Goal: Task Accomplishment & Management: Complete application form

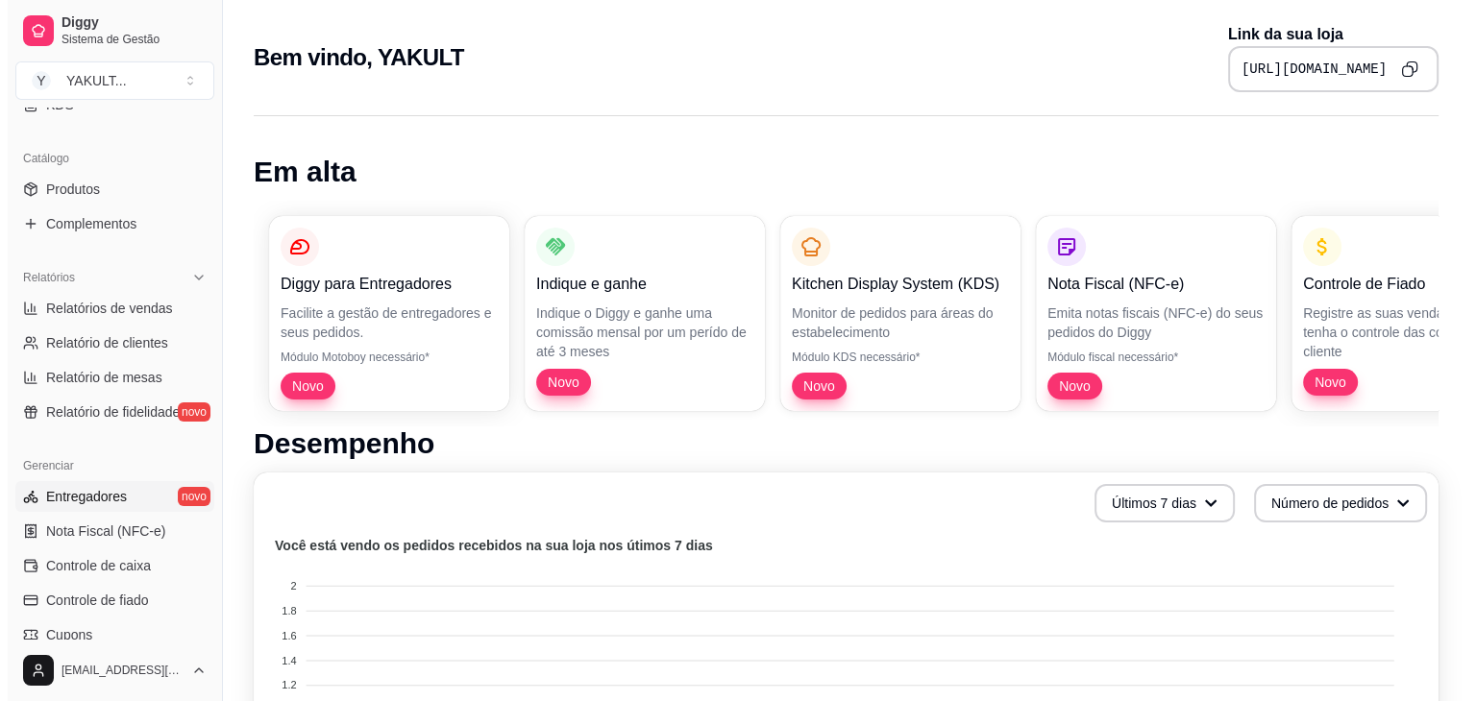
scroll to position [571, 0]
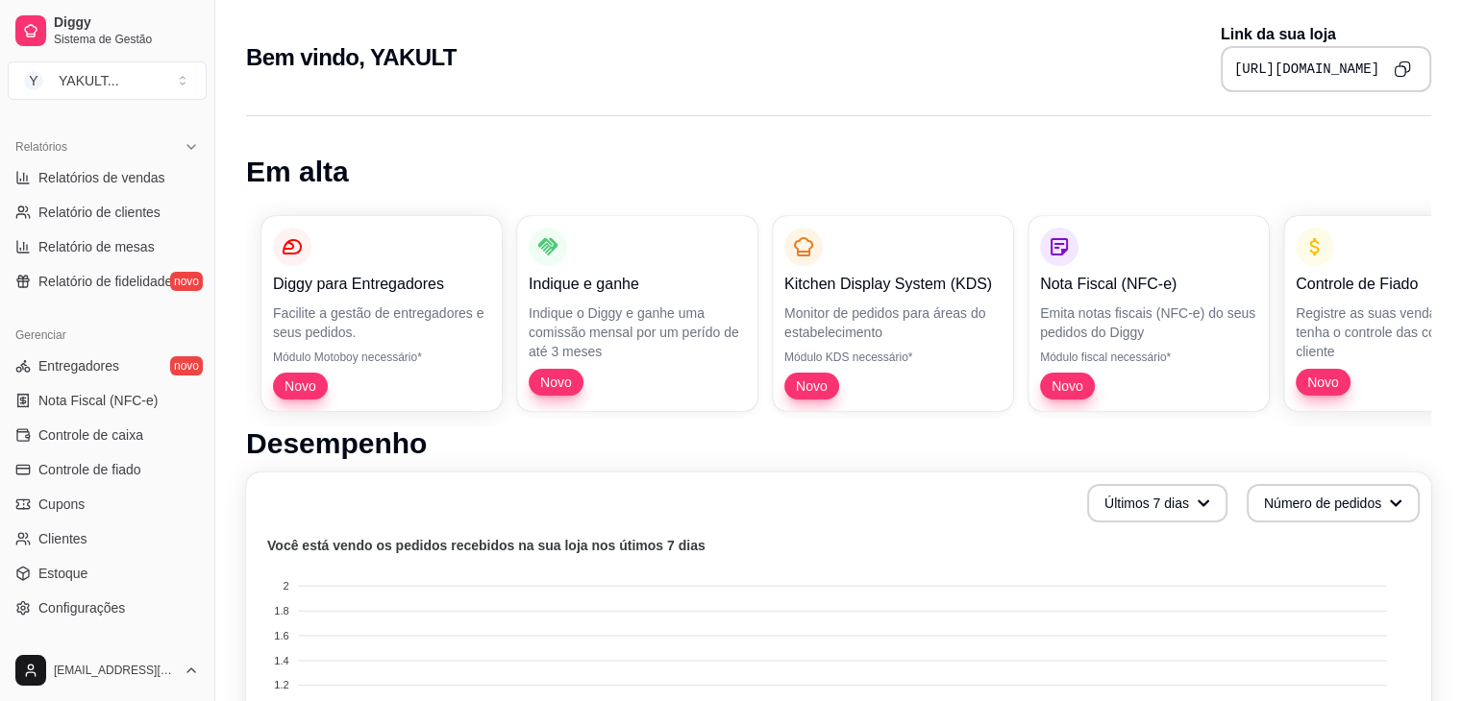
click at [118, 451] on ul "Entregadores novo Nota Fiscal (NFC-e) Controle de caixa Controle de fiado Cupon…" at bounding box center [107, 487] width 199 height 273
click at [127, 471] on span "Controle de fiado" at bounding box center [89, 469] width 103 height 19
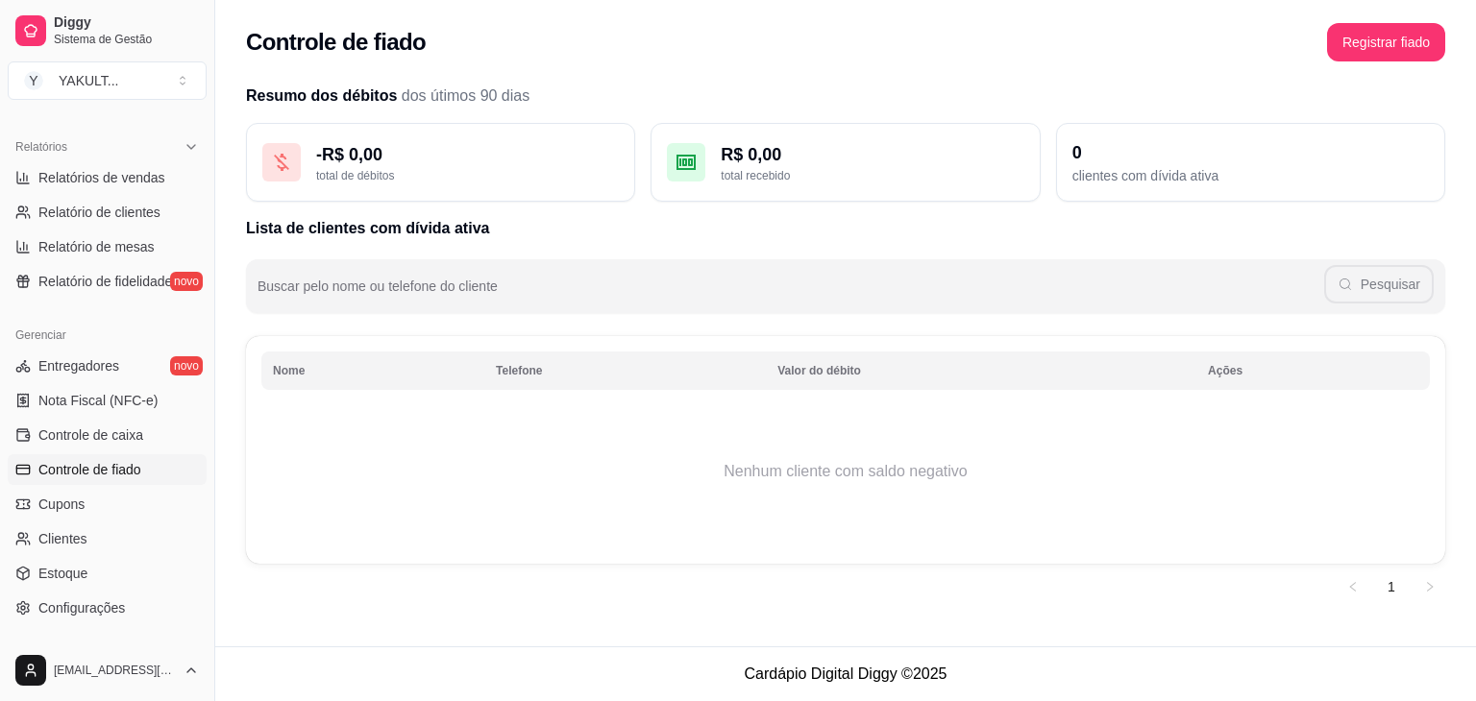
click at [1368, 73] on div "Resumo dos débitos dos útimos 90 dias - R$ 0,00 total de débitos R$ 0,00 total …" at bounding box center [845, 349] width 1261 height 553
click at [1351, 54] on button "Registrar fiado" at bounding box center [1386, 42] width 118 height 38
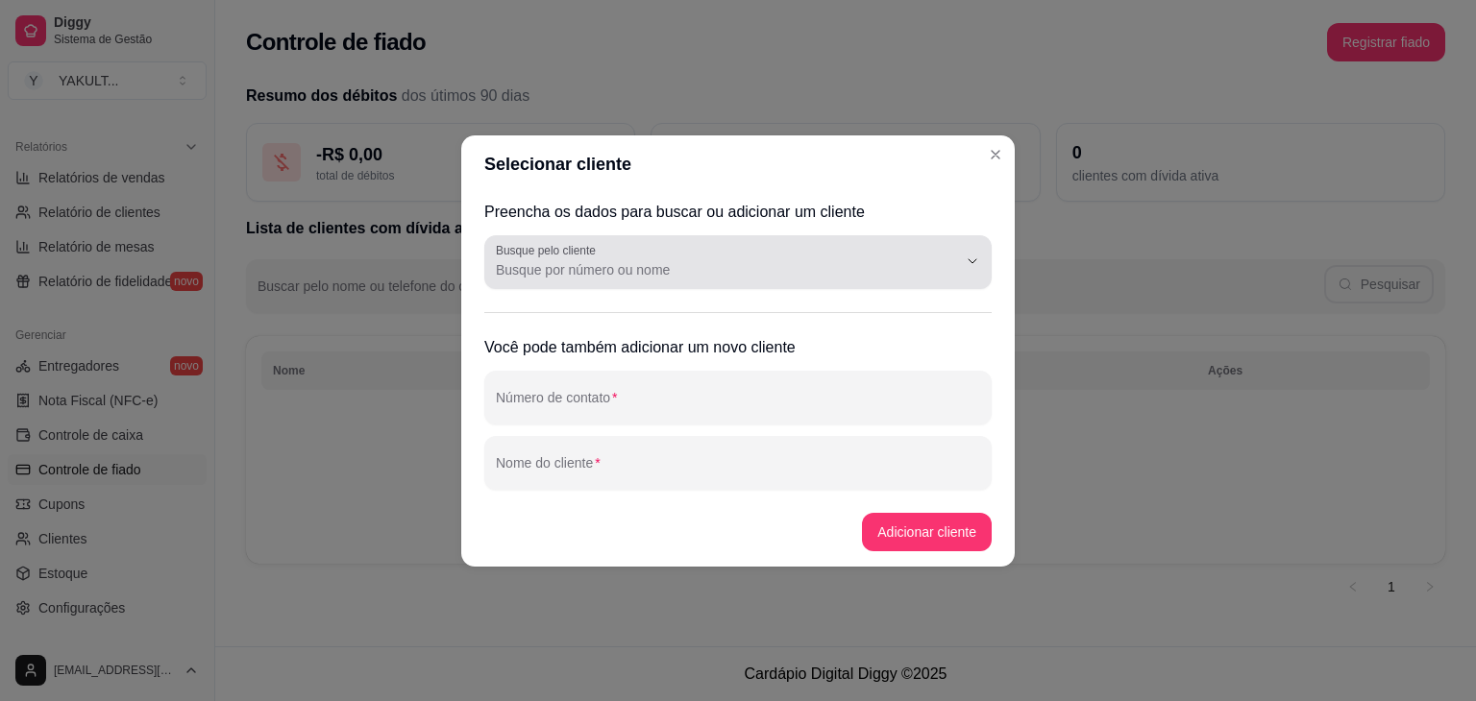
click at [706, 260] on input "Busque pelo cliente" at bounding box center [711, 269] width 430 height 19
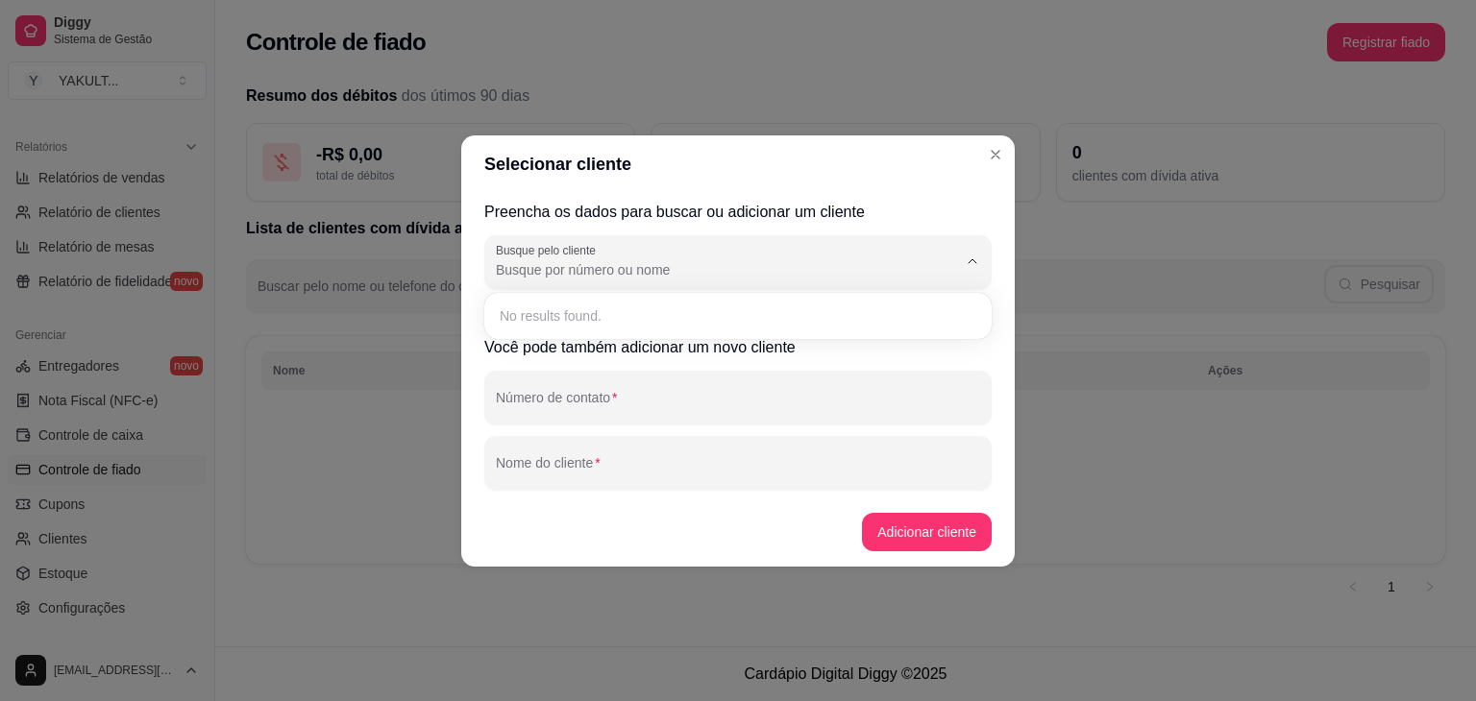
click at [693, 318] on div "No results found." at bounding box center [738, 316] width 492 height 31
click at [698, 335] on div "No results found." at bounding box center [737, 316] width 507 height 46
click at [700, 339] on h2 "Você pode também adicionar um novo cliente" at bounding box center [737, 347] width 507 height 23
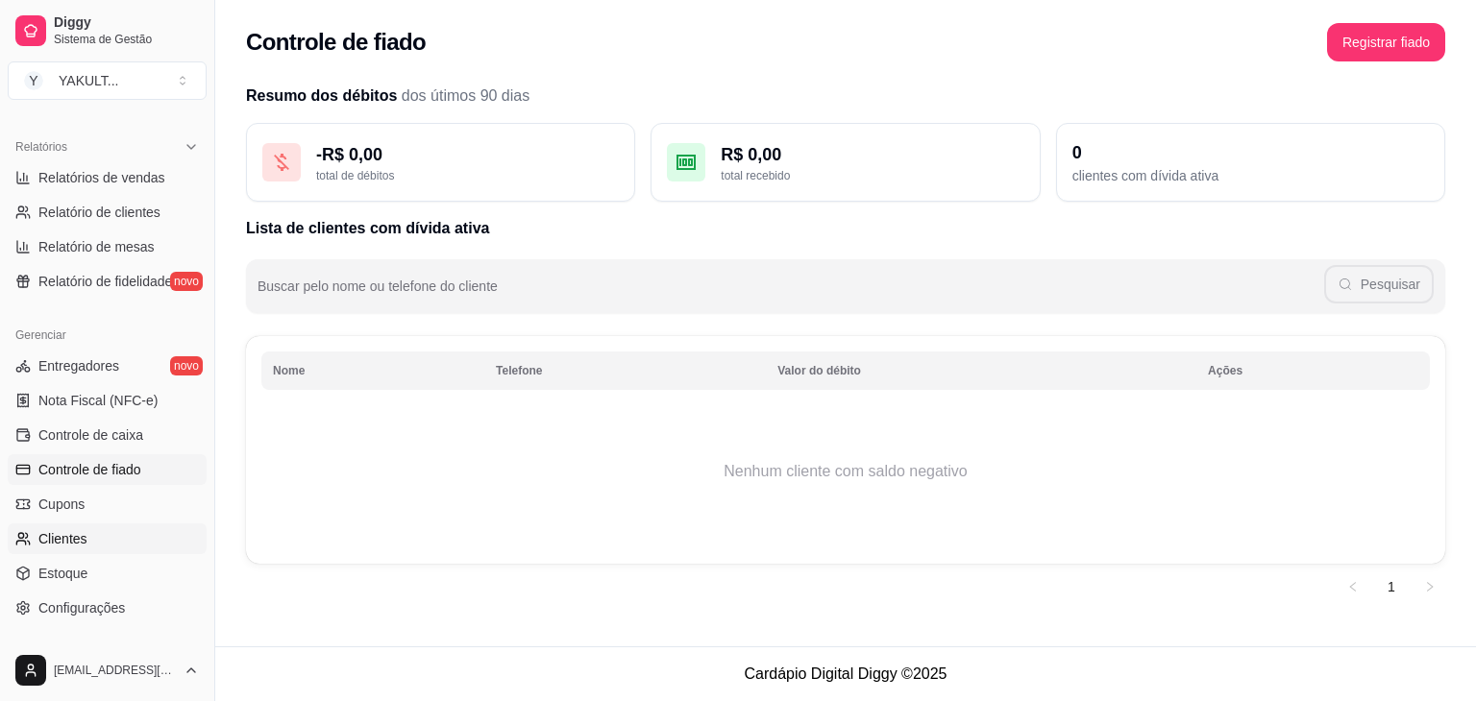
click at [100, 547] on link "Clientes" at bounding box center [107, 539] width 199 height 31
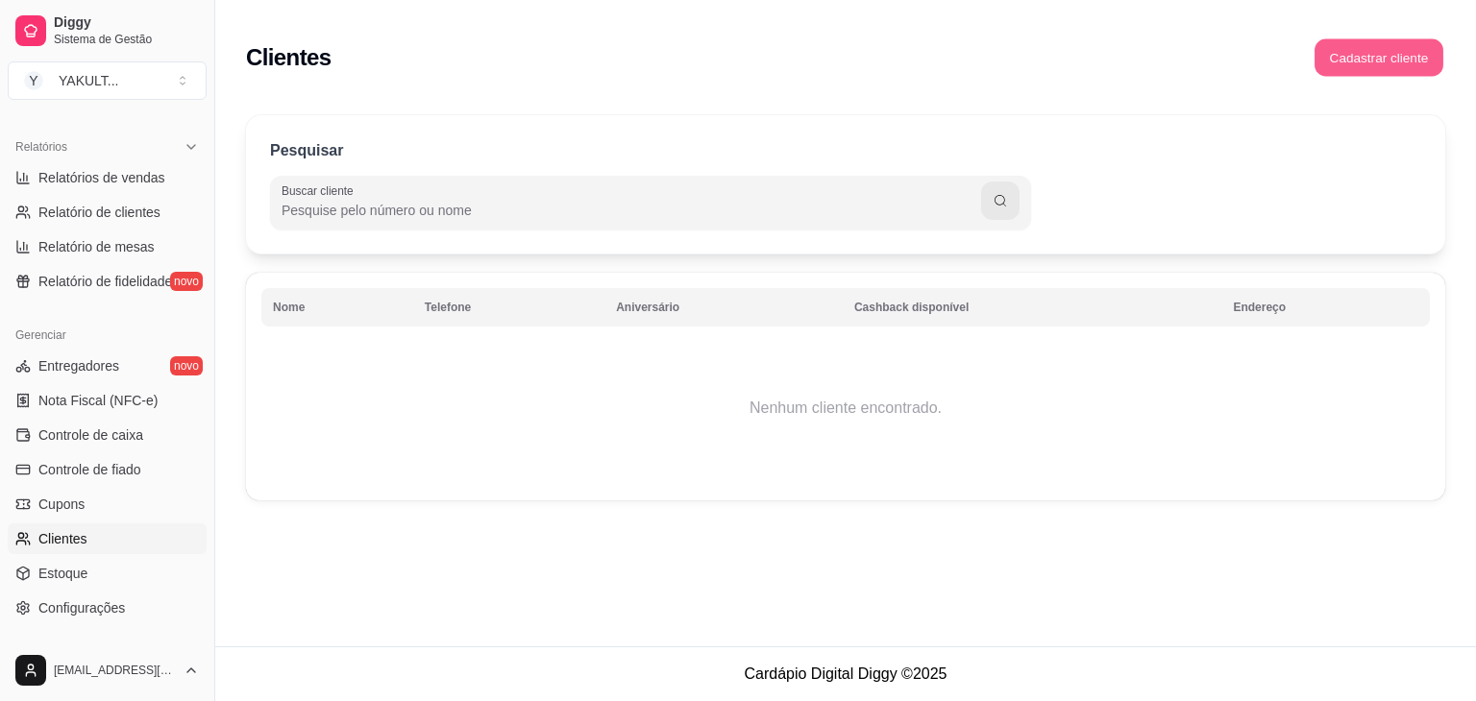
click at [1376, 55] on button "Cadastrar cliente" at bounding box center [1379, 57] width 129 height 37
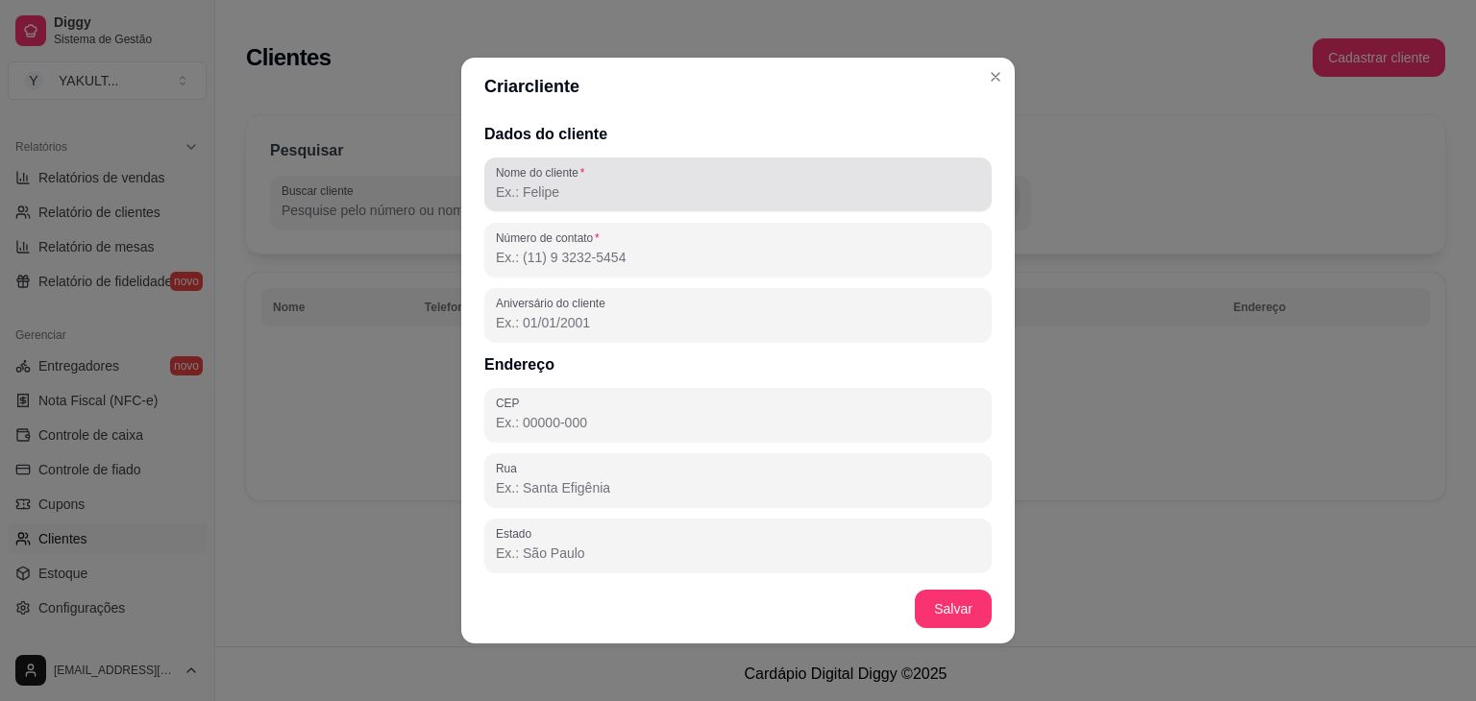
click at [643, 207] on div "Nome do cliente" at bounding box center [737, 185] width 507 height 54
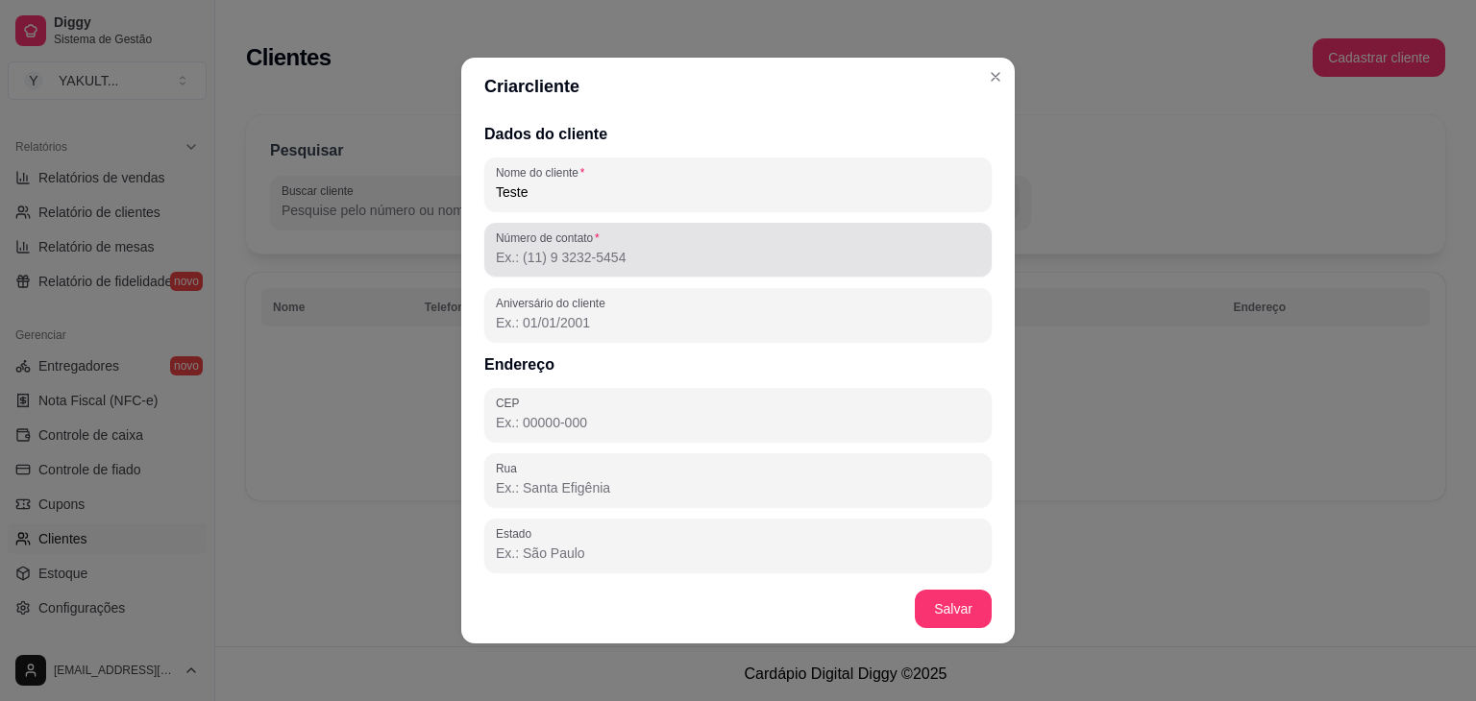
type input "Teste"
click at [646, 248] on input "Número de contato" at bounding box center [738, 257] width 484 height 19
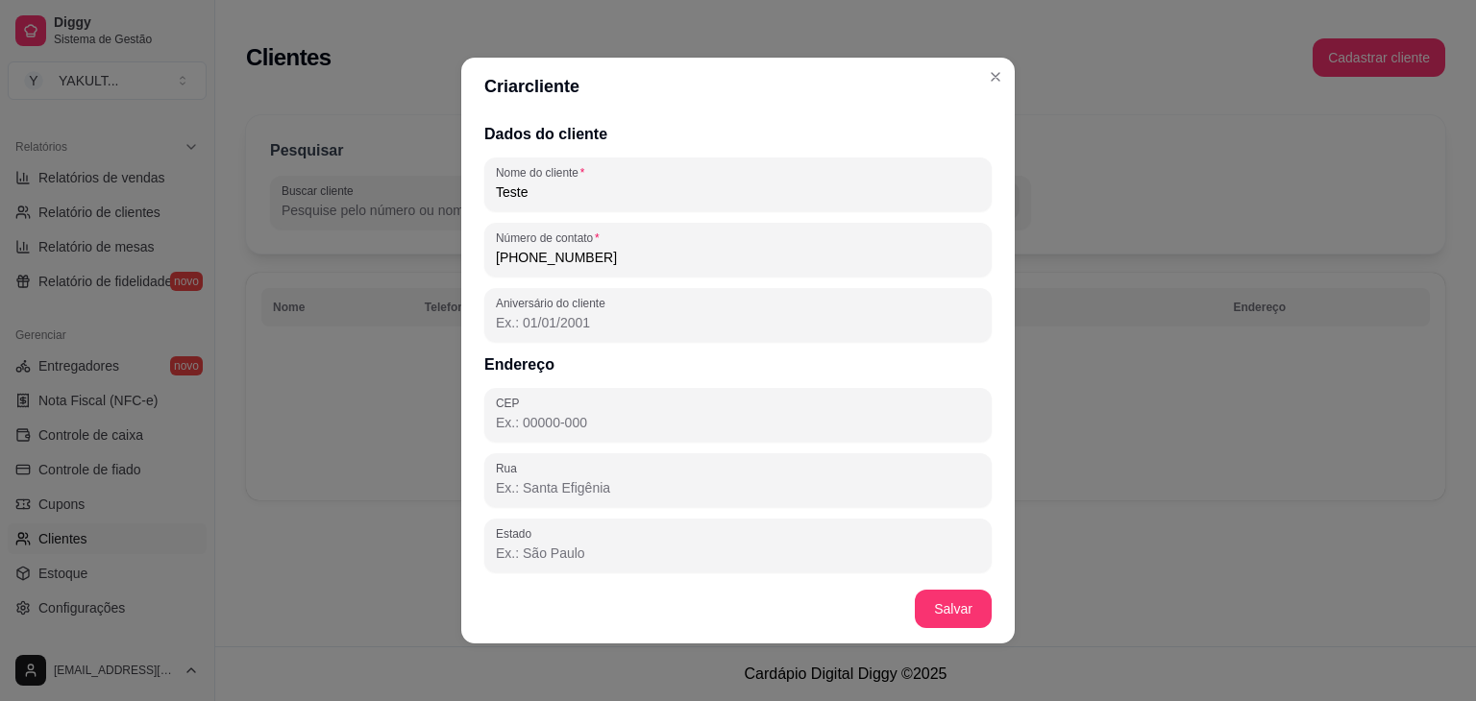
type input "[PHONE_NUMBER]"
click at [950, 587] on footer "Salvar" at bounding box center [737, 609] width 553 height 69
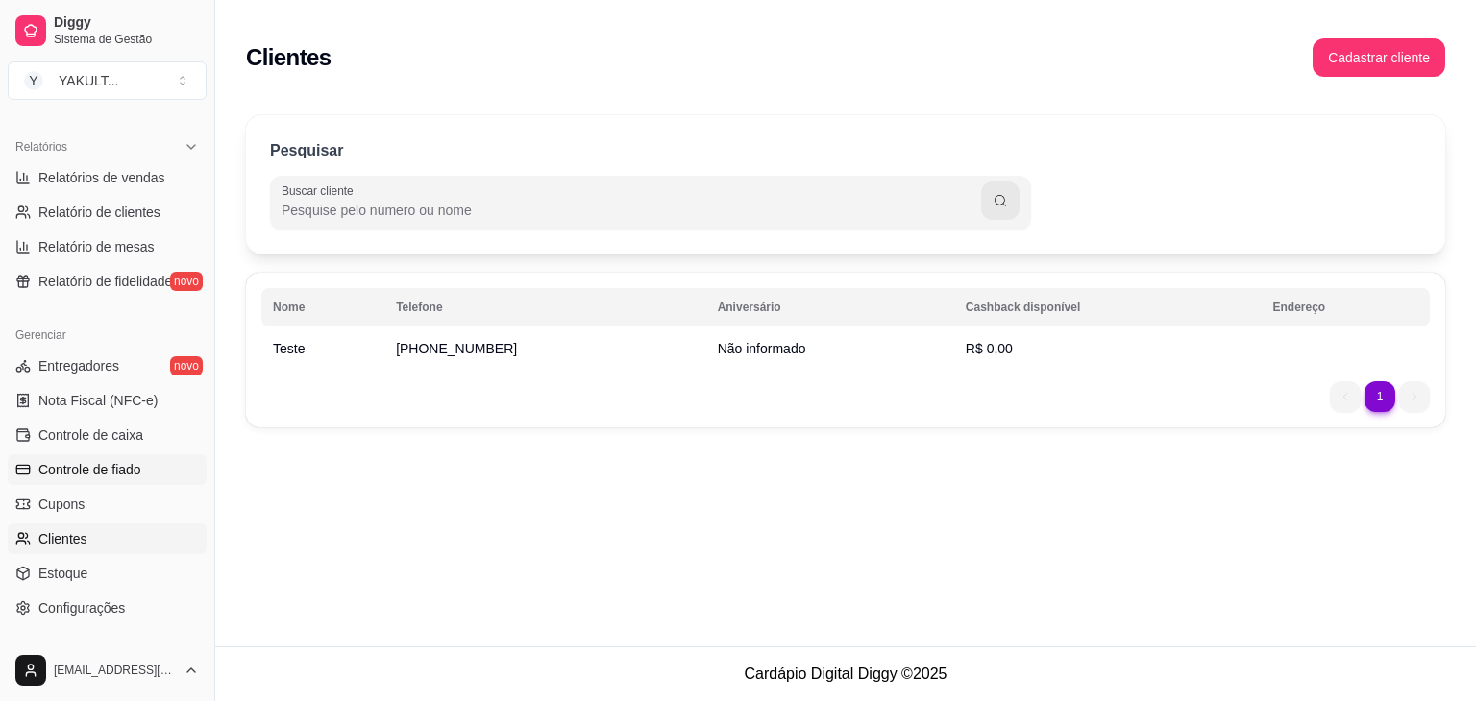
click at [115, 466] on span "Controle de fiado" at bounding box center [89, 469] width 103 height 19
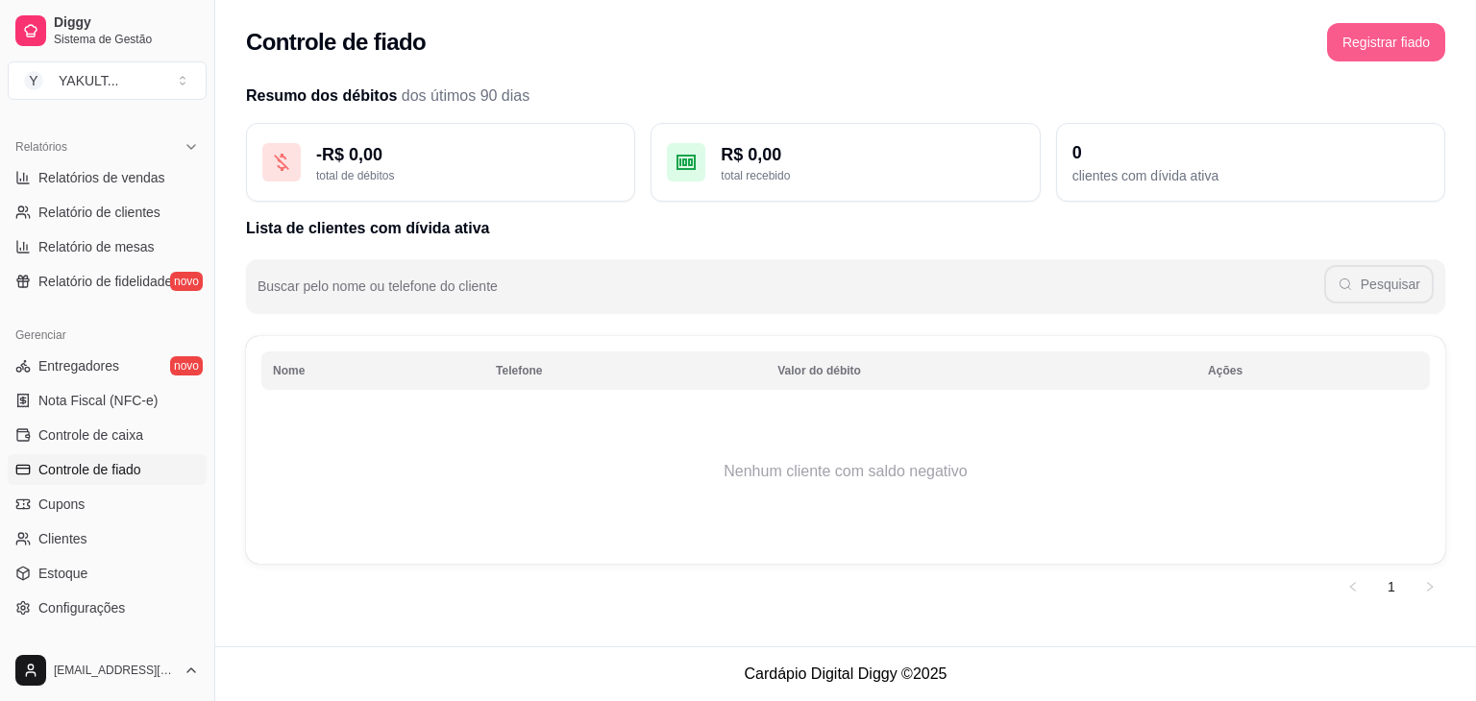
click at [1388, 46] on button "Registrar fiado" at bounding box center [1386, 42] width 118 height 38
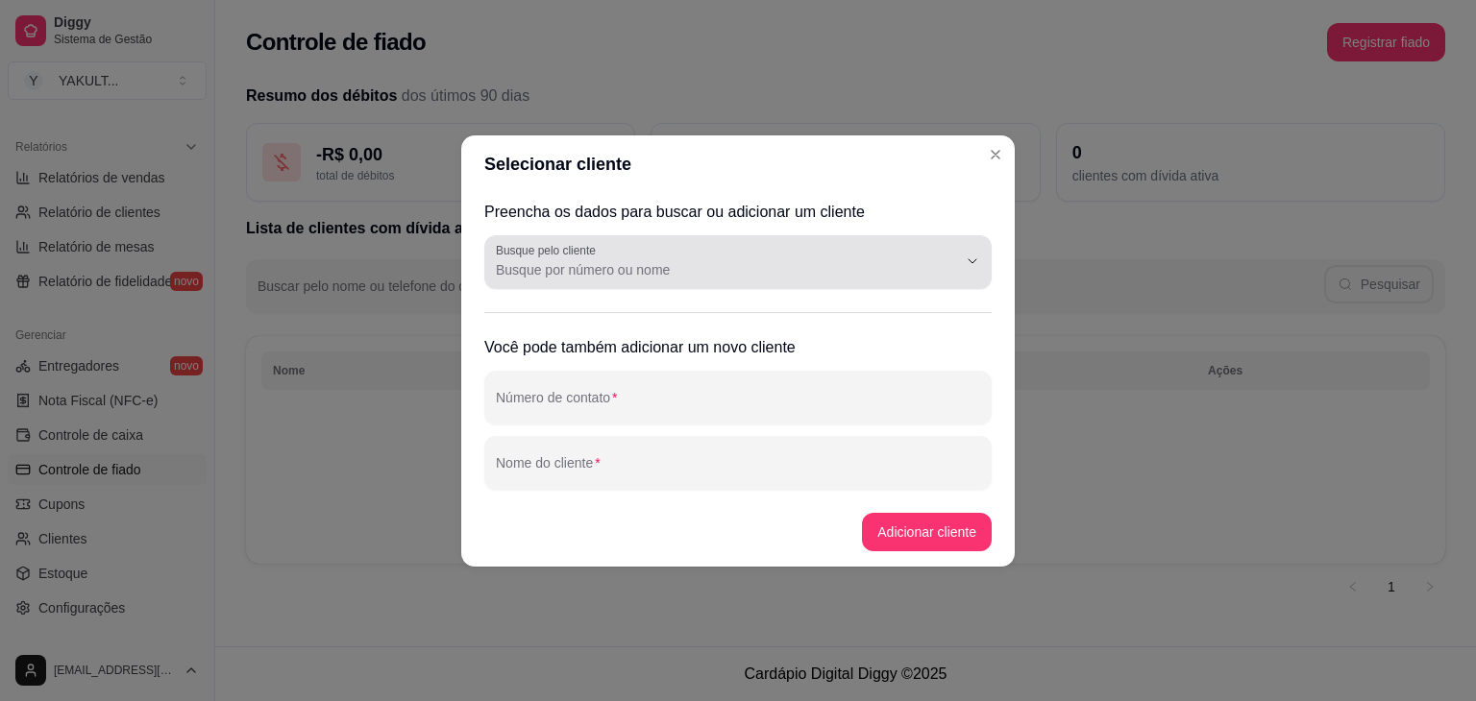
click at [642, 262] on input "Busque pelo cliente" at bounding box center [711, 269] width 430 height 19
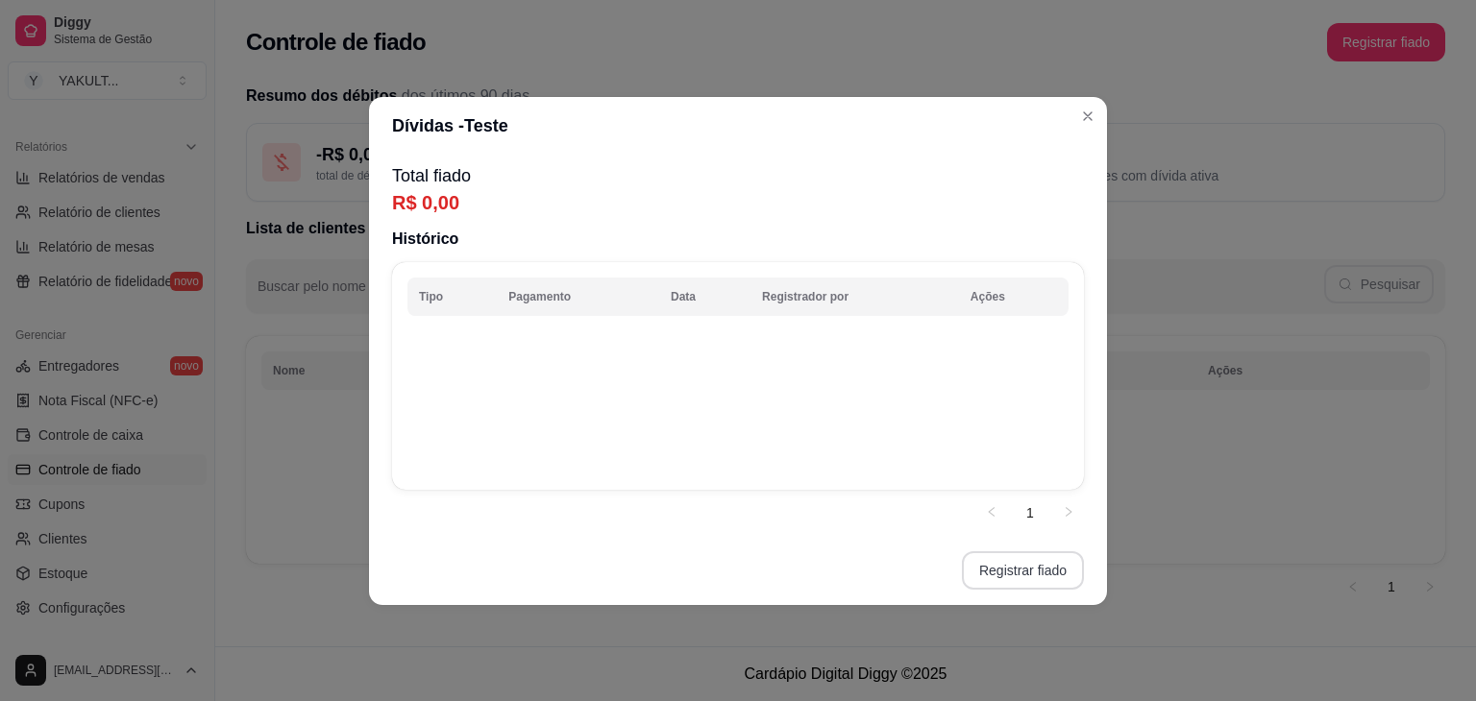
click at [1030, 563] on button "Registrar fiado" at bounding box center [1023, 571] width 122 height 38
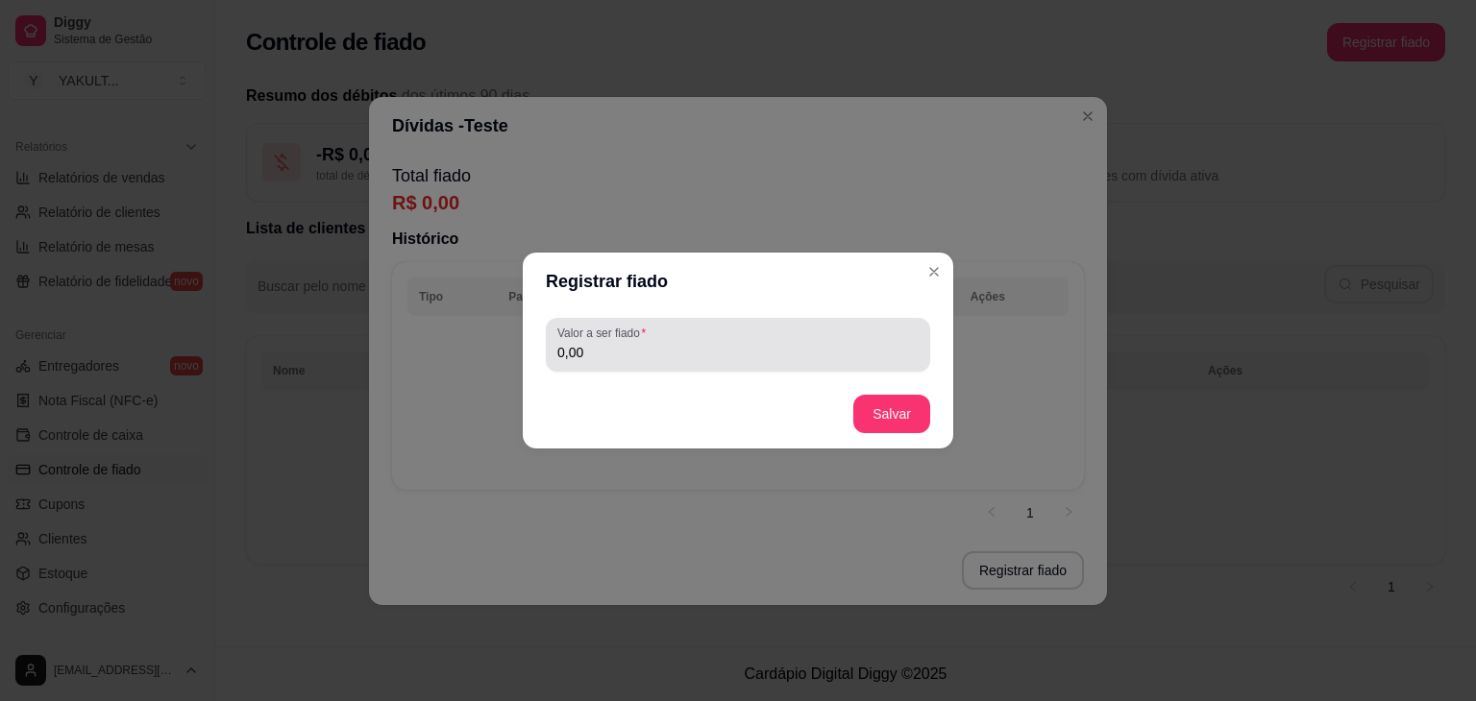
click at [700, 347] on input "0,00" at bounding box center [737, 352] width 361 height 19
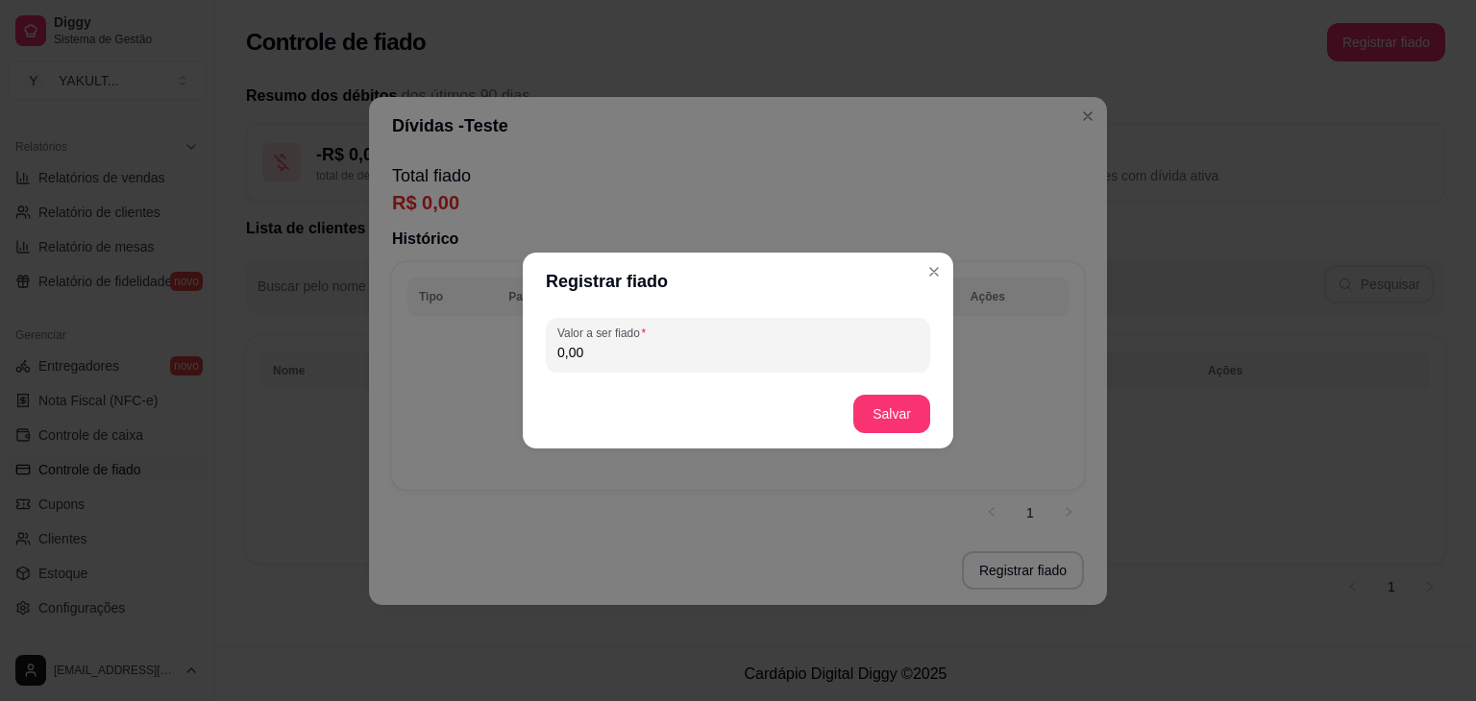
click at [700, 347] on input "0,00" at bounding box center [737, 352] width 361 height 19
